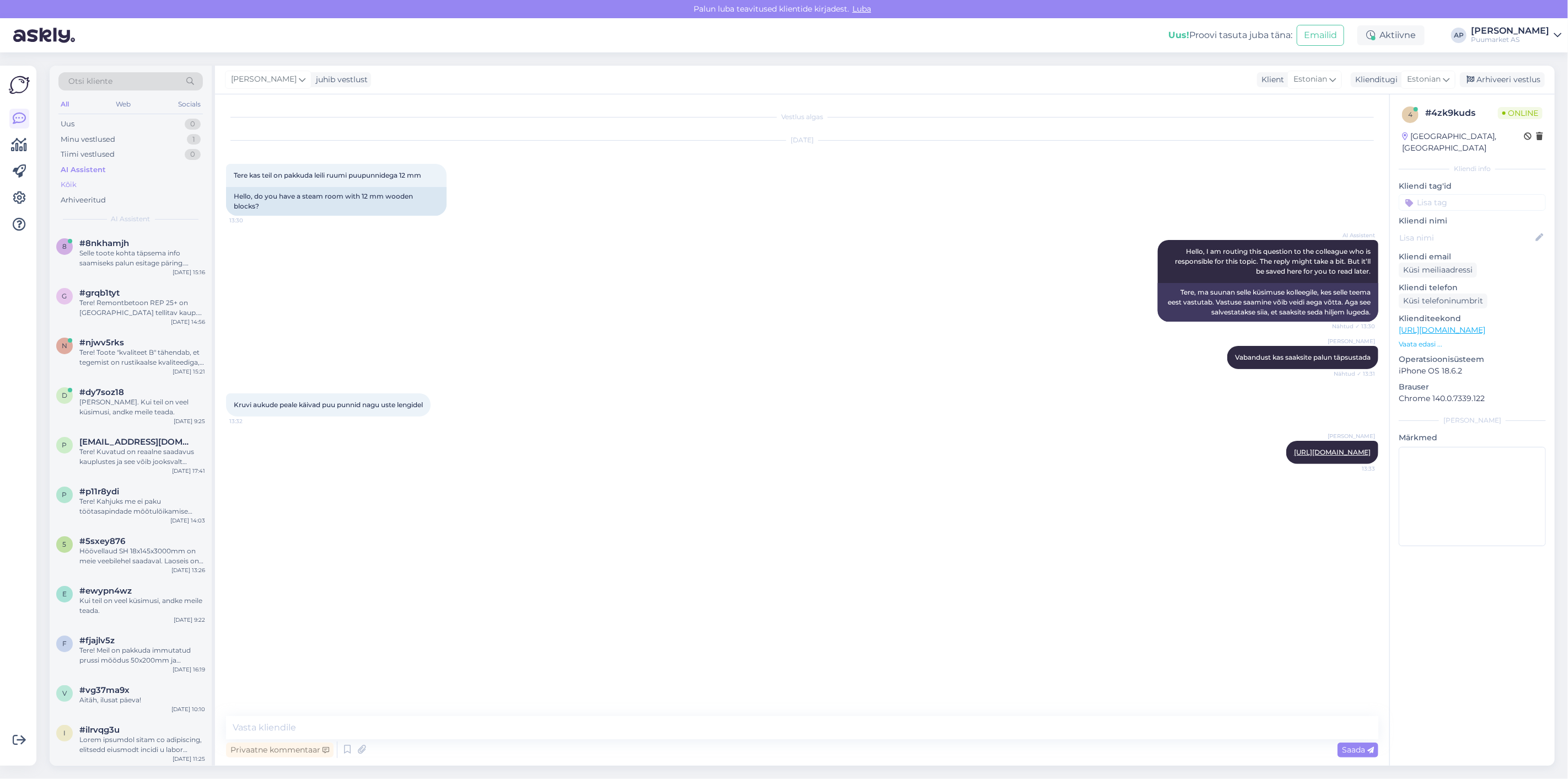
click at [105, 181] on div "Kõik" at bounding box center [130, 185] width 144 height 15
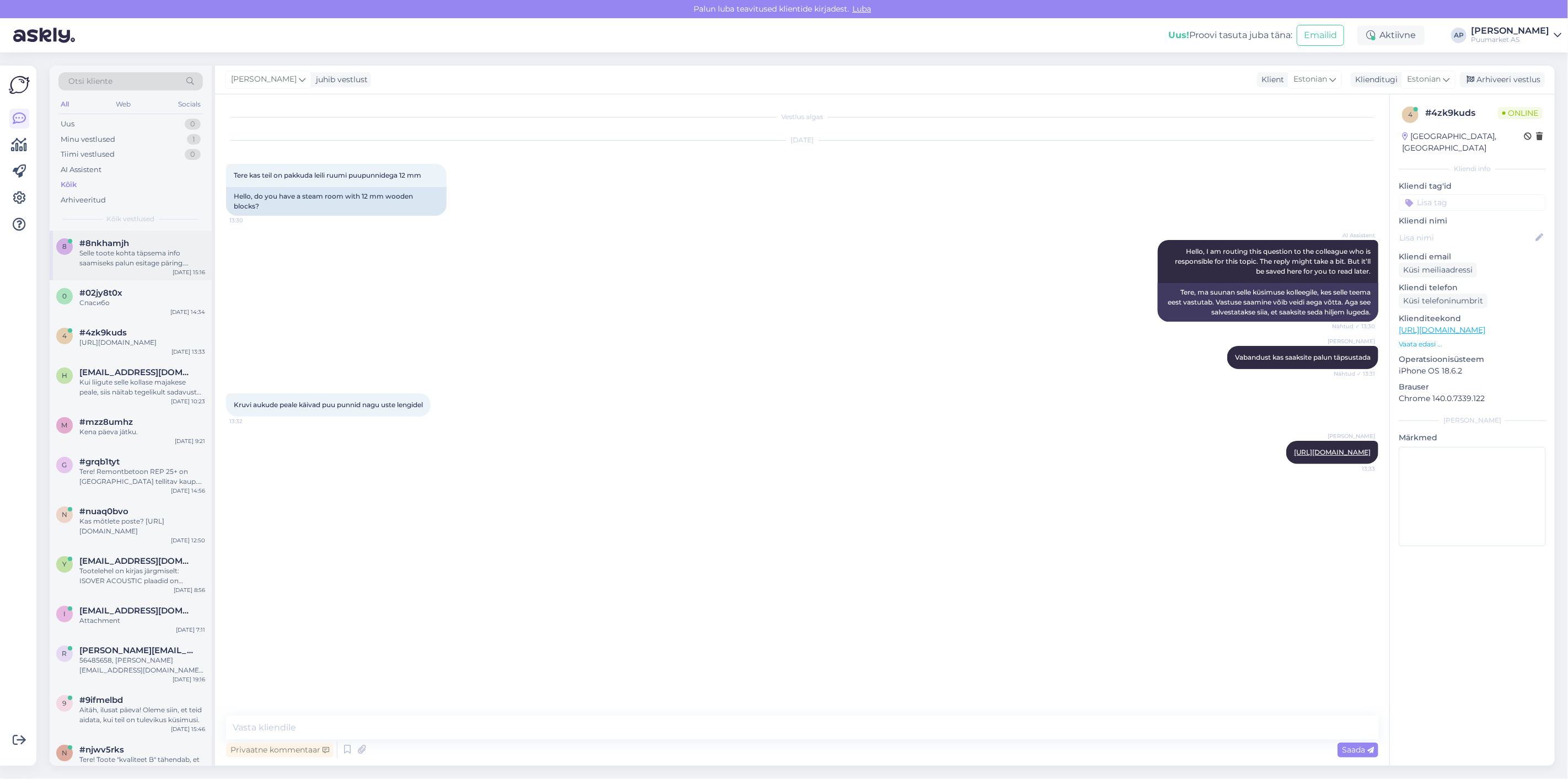
click at [117, 257] on div "Selle toote kohta täpsema info saamiseks palun esitage päring. Päringusse lisag…" at bounding box center [142, 258] width 126 height 20
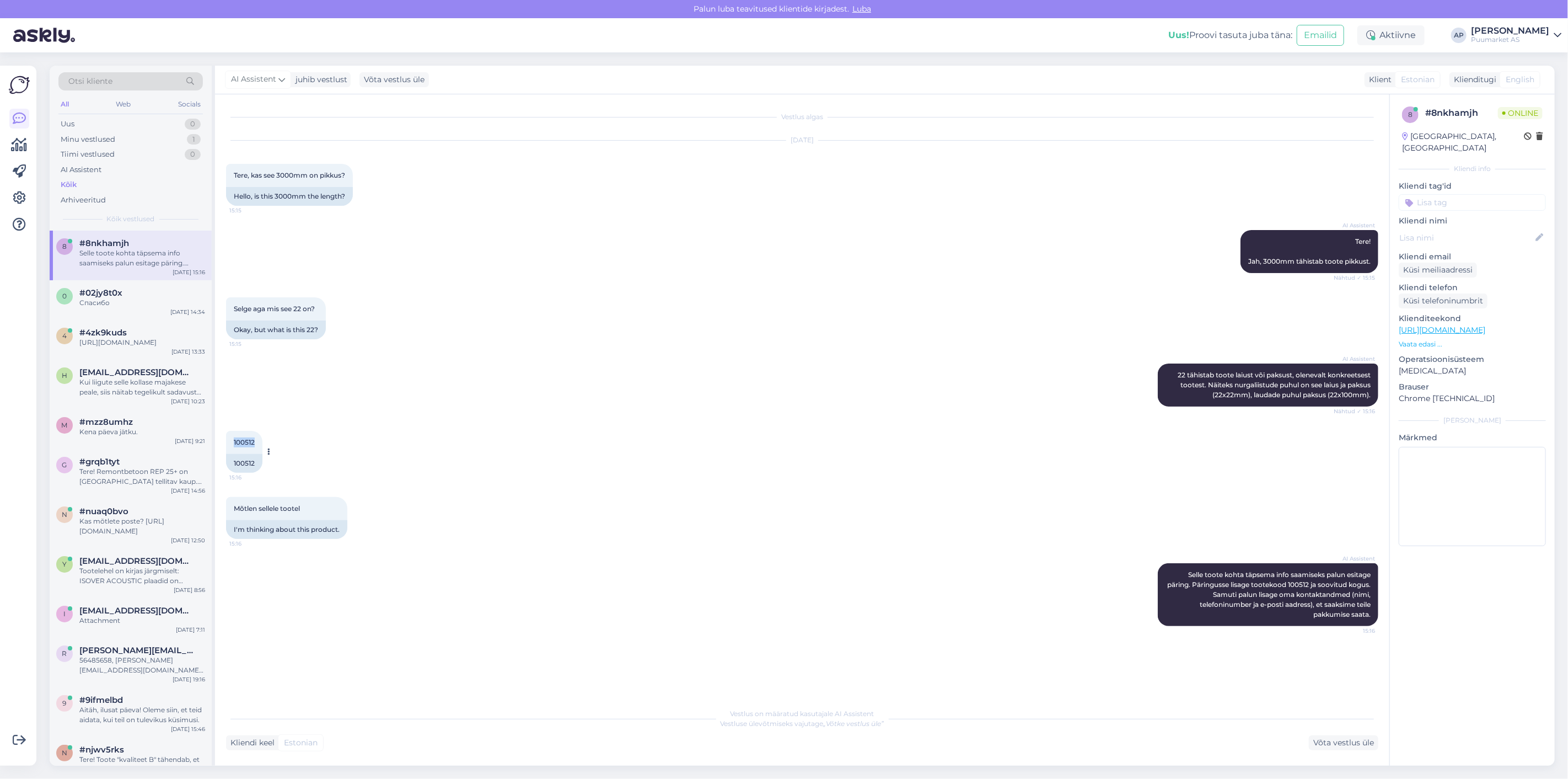
drag, startPoint x: 255, startPoint y: 439, endPoint x: 230, endPoint y: 440, distance: 25.0
click at [230, 440] on div "[DATE] 15:16" at bounding box center [244, 442] width 37 height 23
copy span "100512"
click at [537, 499] on div "Mõtlen sellele tootel 15:16 I'm thinking about this product." at bounding box center [802, 517] width 1153 height 67
click at [1341, 743] on div "Võta vestlus üle" at bounding box center [1344, 742] width 69 height 15
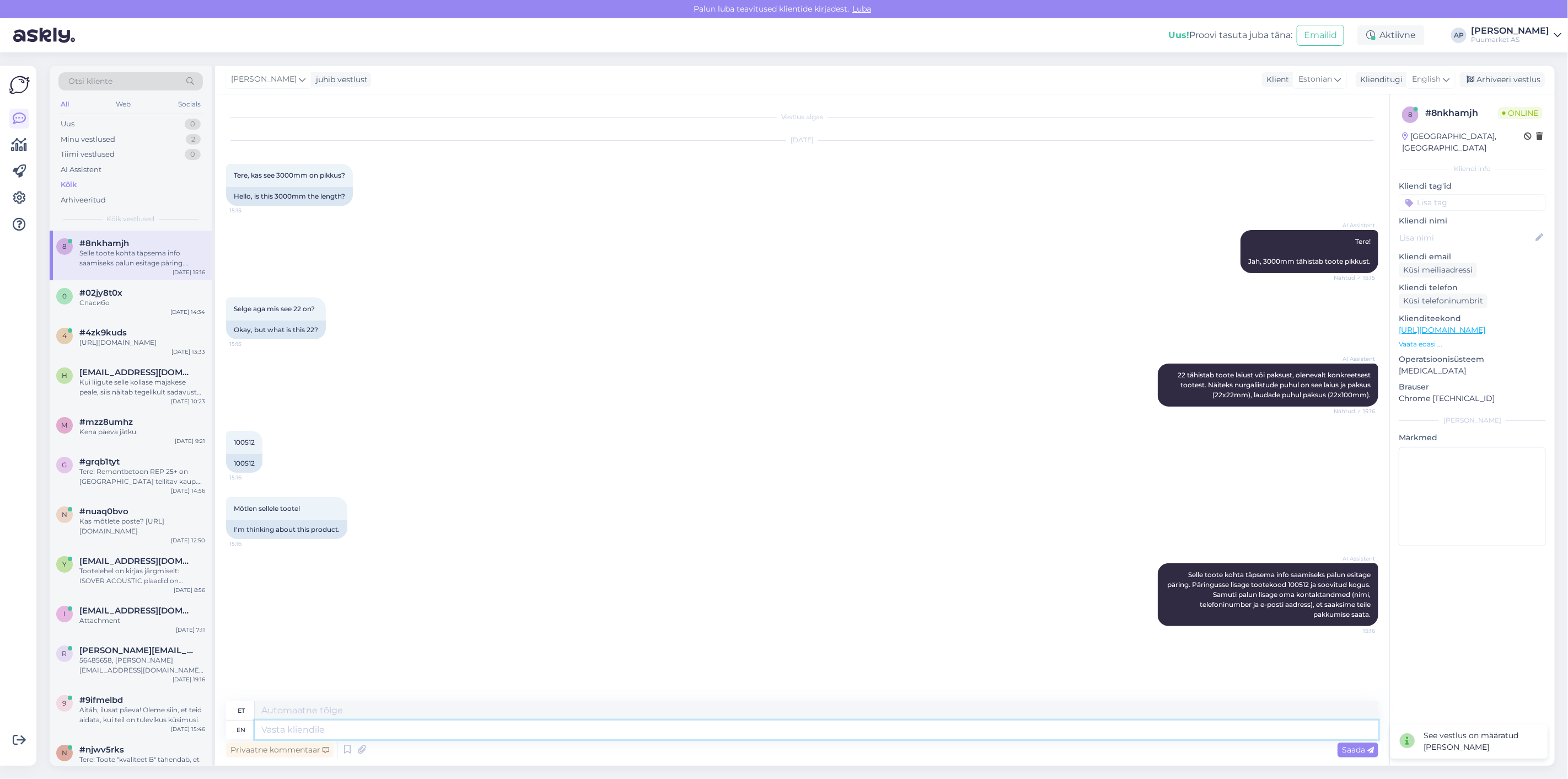
click at [574, 733] on textarea at bounding box center [816, 729] width 1124 height 19
type textarea "Mis i"
type textarea "Preili"
type textarea "Mis infot s"
type textarea "Mis info"
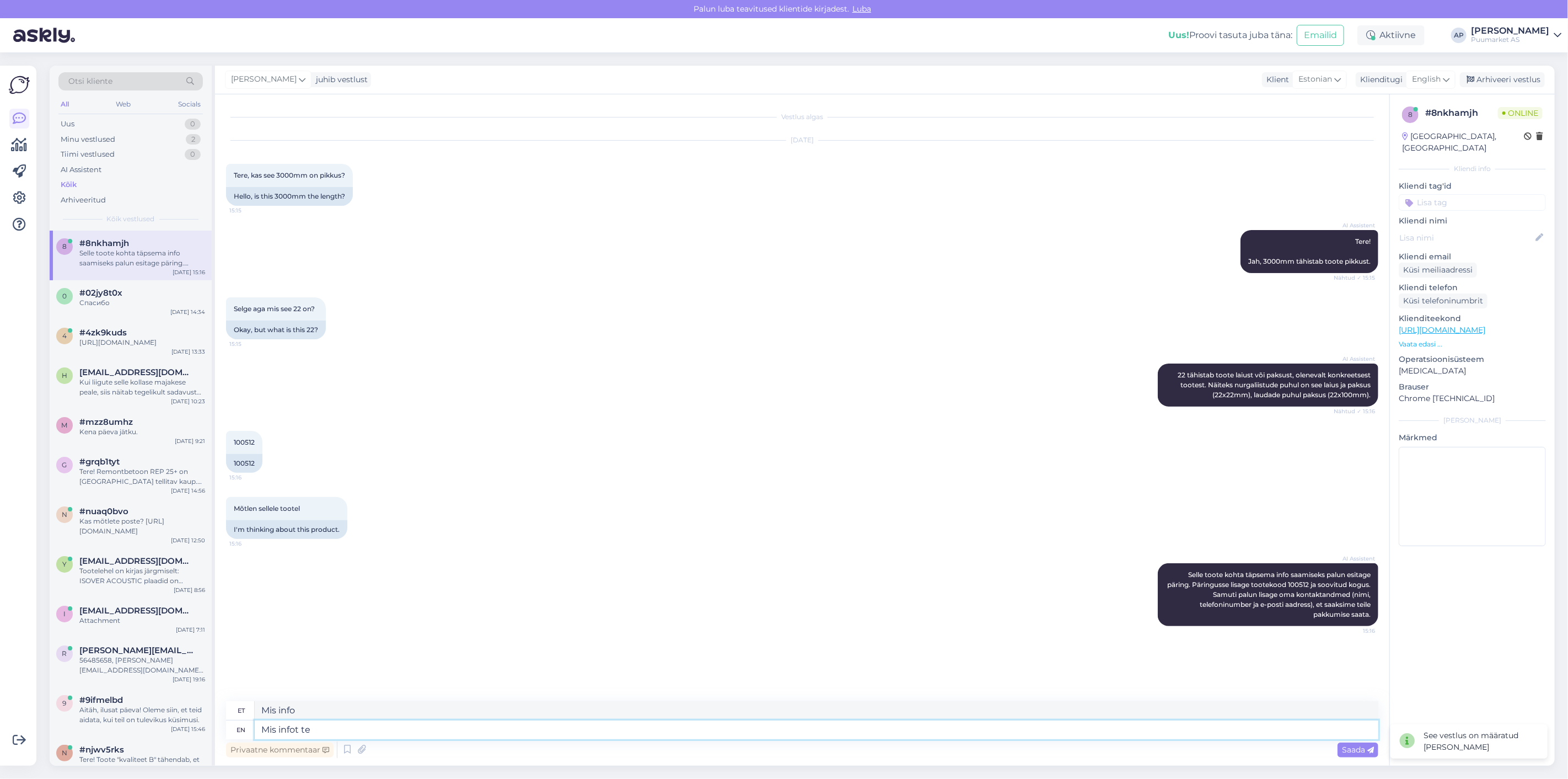
type textarea "Mis infot te"
type textarea "Mis infot teile"
type textarea "Mis infot te soovite s"
type textarea "Mis infot te soovite"
type textarea "Mis infot te soovite selle too"
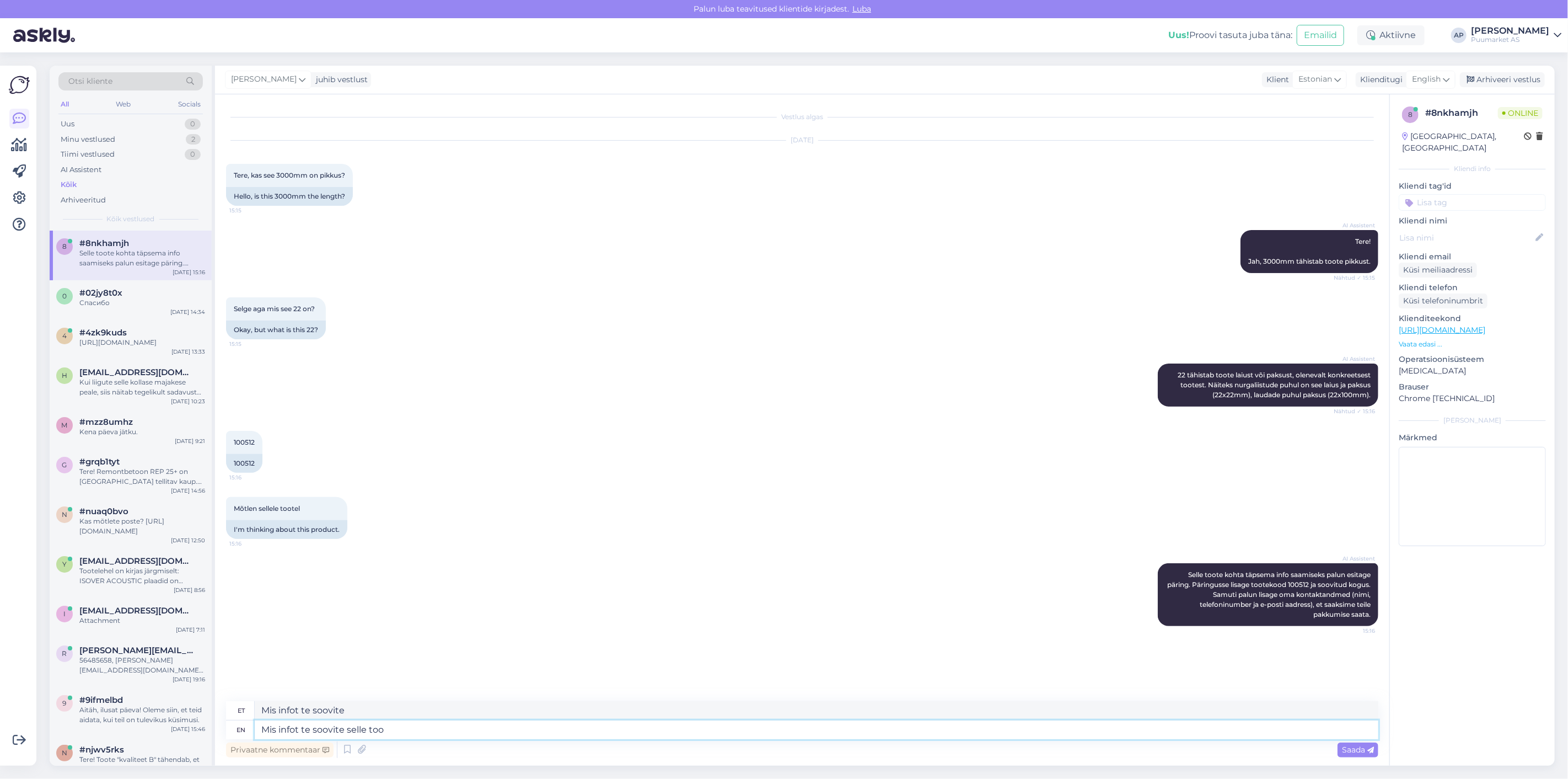
type textarea "Mis infot te soovite selle eest"
type textarea "Mis infot te soovite selle toode k"
type textarea "Mis infot te soovite müüa toode"
type textarea "Mis infot te soovite selle toode kohta"
type textarea "Mis infot te soovite selle toote kohta"
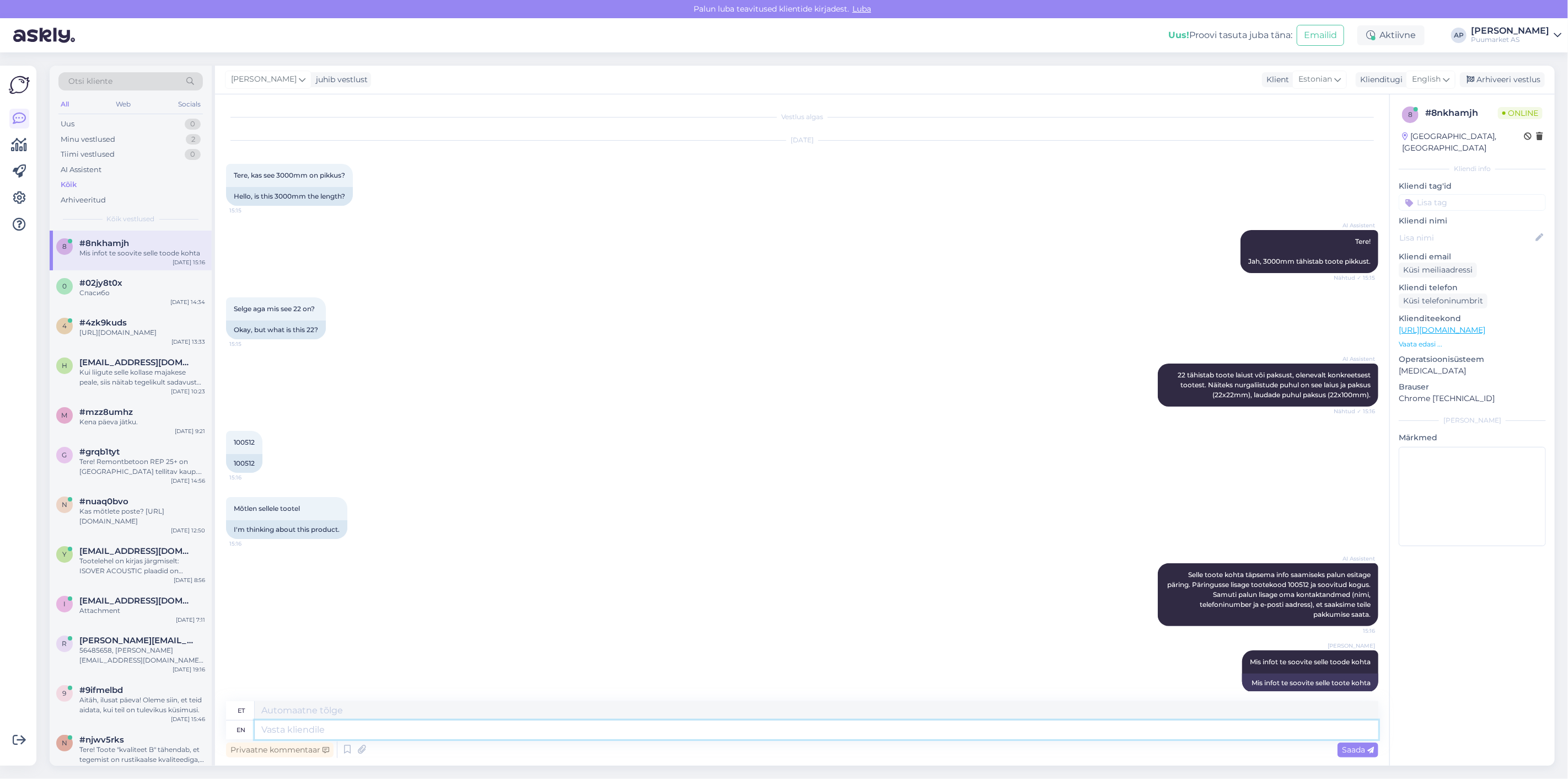
scroll to position [13, 0]
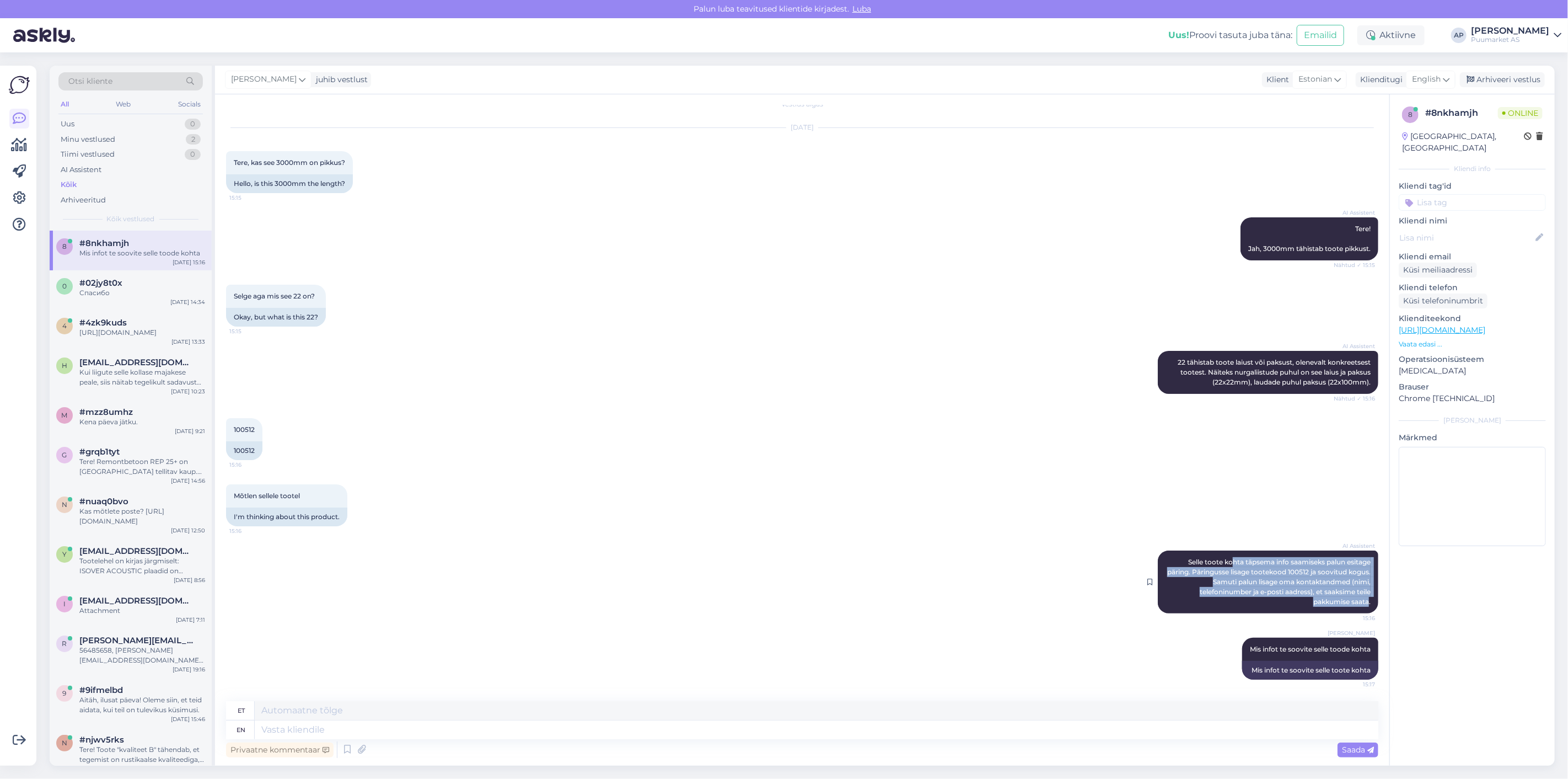
drag, startPoint x: 1219, startPoint y: 559, endPoint x: 1360, endPoint y: 604, distance: 148.0
click at [1360, 604] on span "Selle toote kohta täpsema info saamiseks palun esitage päring. Päringusse lisag…" at bounding box center [1269, 581] width 205 height 48
click at [1357, 605] on div "AI Assistent Selle toote kohta täpsema info saamiseks palun esitage päring. Pär…" at bounding box center [1267, 581] width 220 height 63
drag, startPoint x: 1238, startPoint y: 648, endPoint x: 1383, endPoint y: 645, distance: 145.0
click at [1383, 645] on div "Vestlus algas [DATE] Tere, kas see 3000mm on pikkus? 15:15 Hello, is this 3000m…" at bounding box center [807, 397] width 1162 height 586
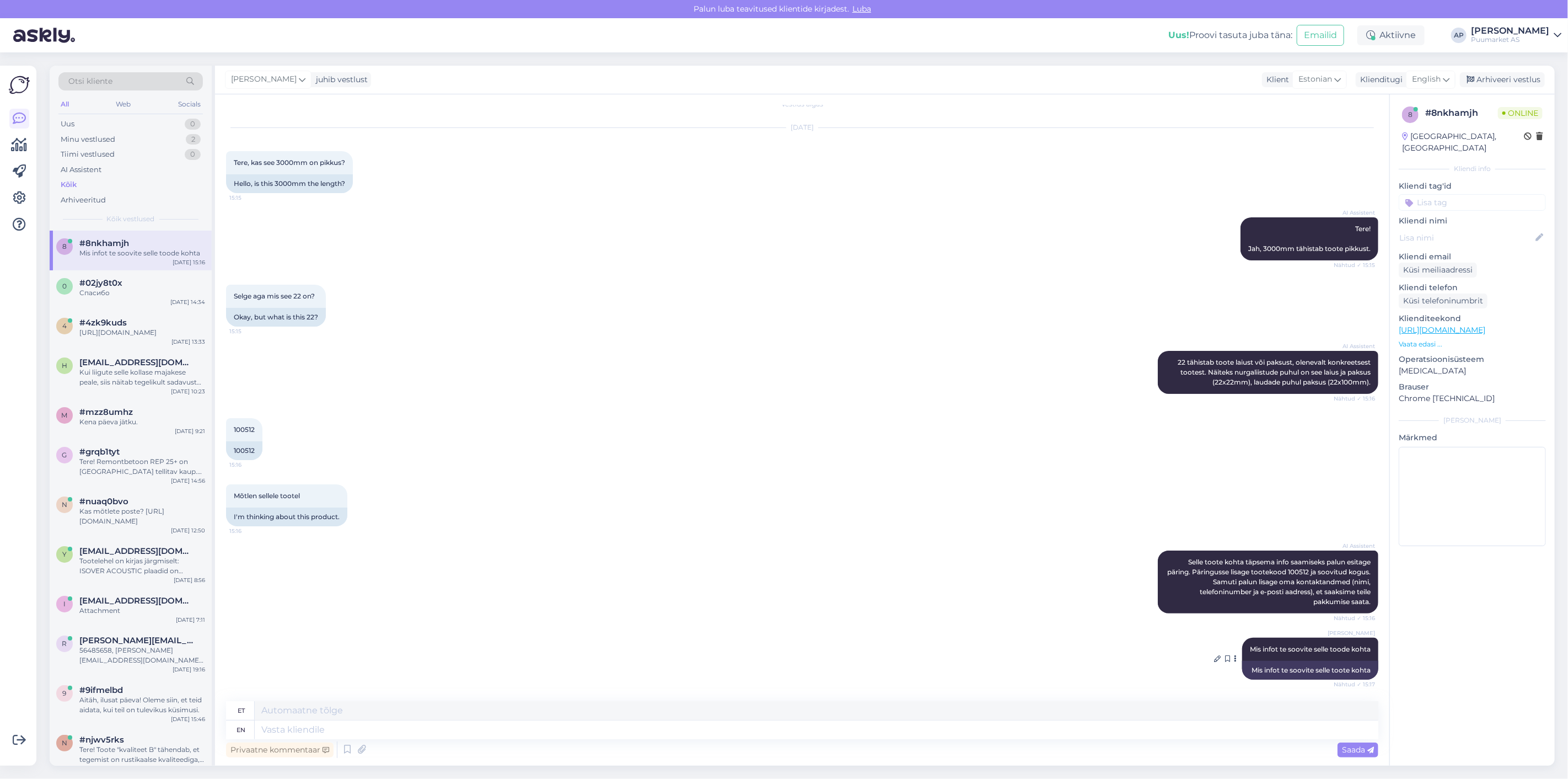
copy span "Mis infot te soovite selle toode kohta"
click at [1194, 648] on div "[PERSON_NAME] Mis infot te soovite selle toode kohta Nähtud ✓ 15:17 Mis infot t…" at bounding box center [802, 658] width 1153 height 67
click at [1214, 656] on icon at bounding box center [1217, 658] width 7 height 7
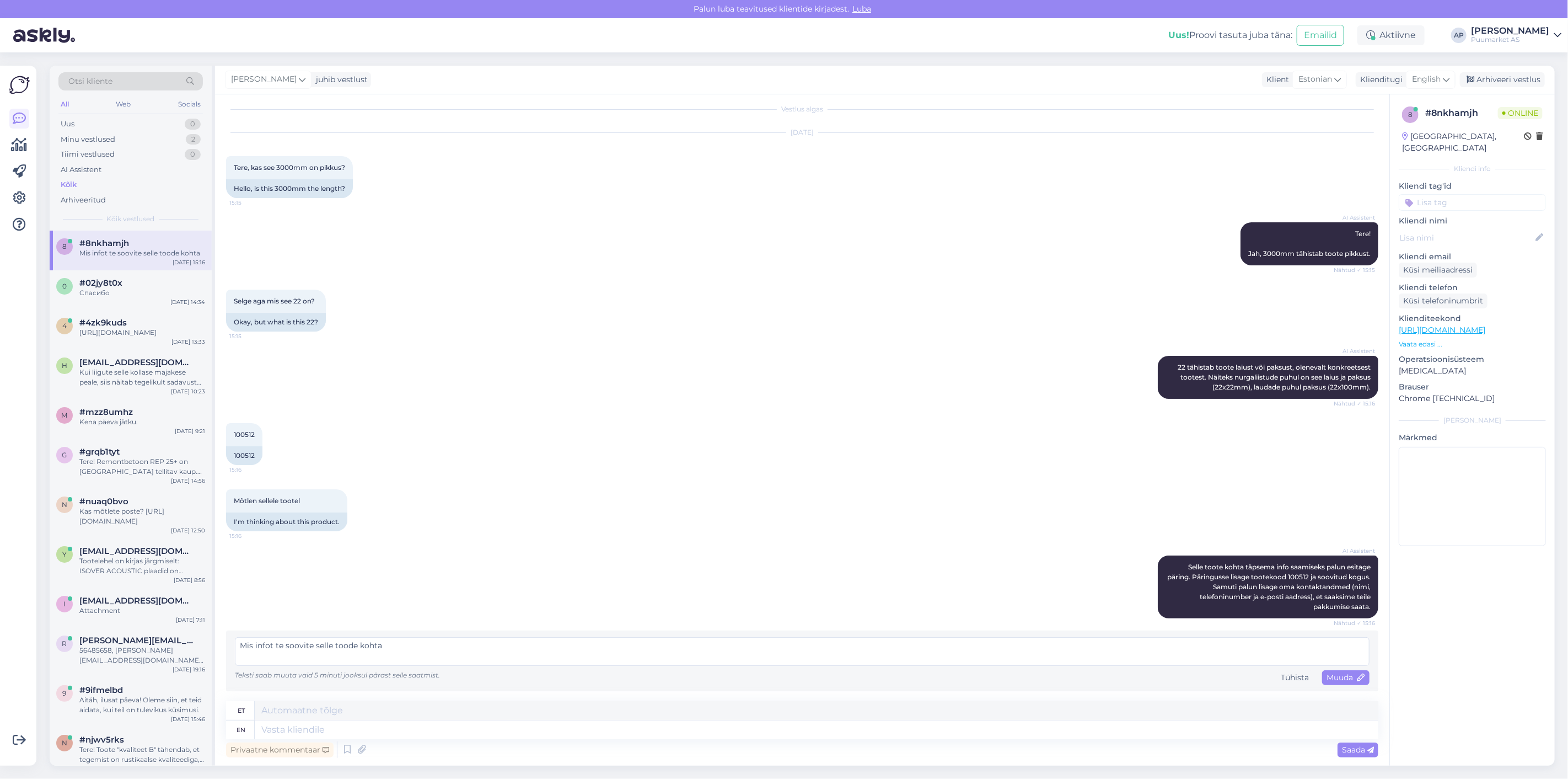
drag, startPoint x: 1051, startPoint y: 657, endPoint x: 0, endPoint y: 677, distance: 1051.2
click at [0, 677] on div "Võimalused Veendu, et Askly loob sulle väärtust. Sulge Ühenda FB ja IG sõnumid …" at bounding box center [784, 415] width 1568 height 727
type textarea "Mis infot te soovite selle toote kohta?"
click at [1357, 677] on icon at bounding box center [1361, 678] width 7 height 7
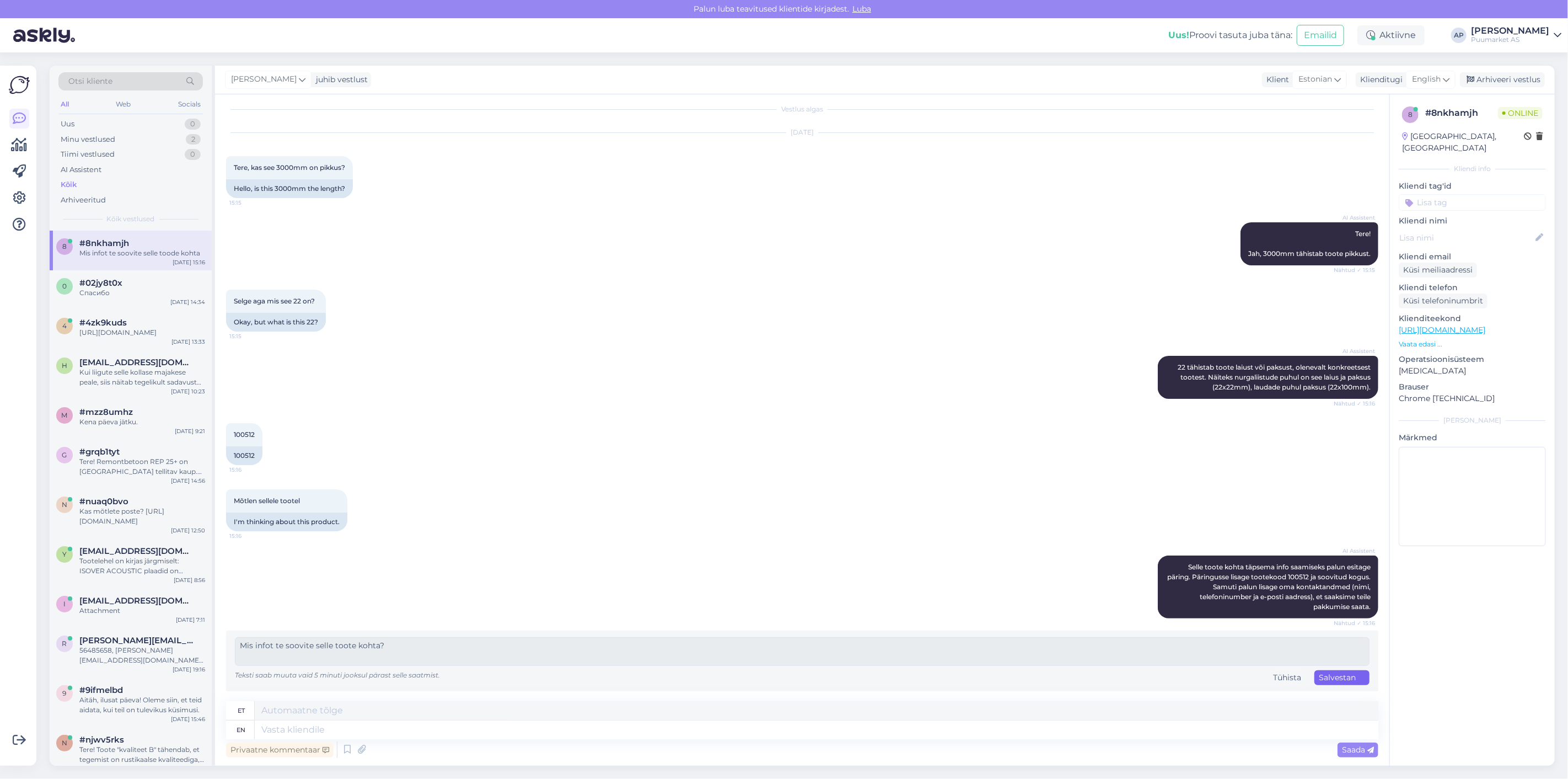
click at [889, 560] on div "AI Assistent Selle toote kohta täpsema info saamiseks palun esitage päring. Pär…" at bounding box center [802, 587] width 1153 height 87
